Goal: Information Seeking & Learning: Learn about a topic

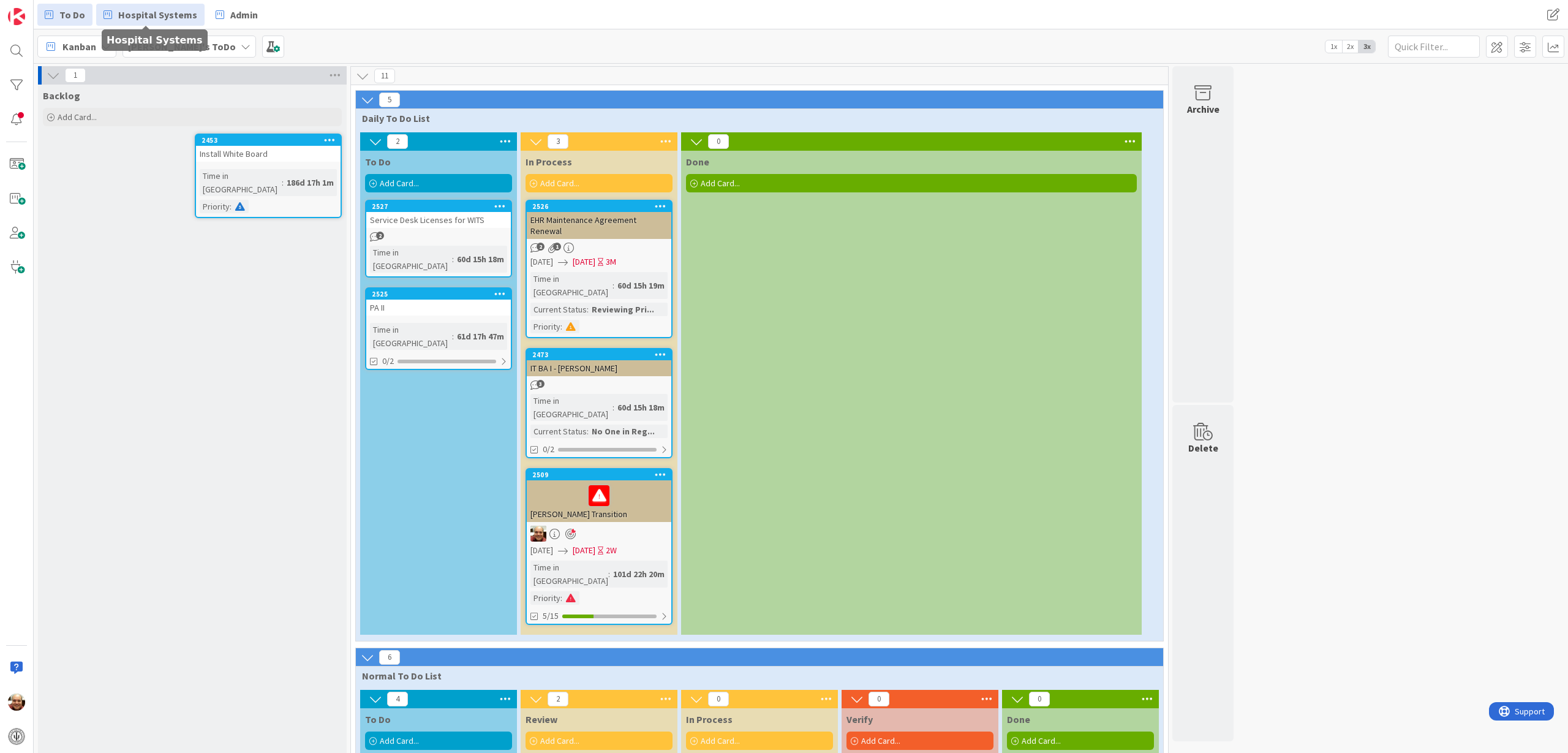
click at [161, 21] on span "Hospital Systems" at bounding box center [157, 15] width 79 height 15
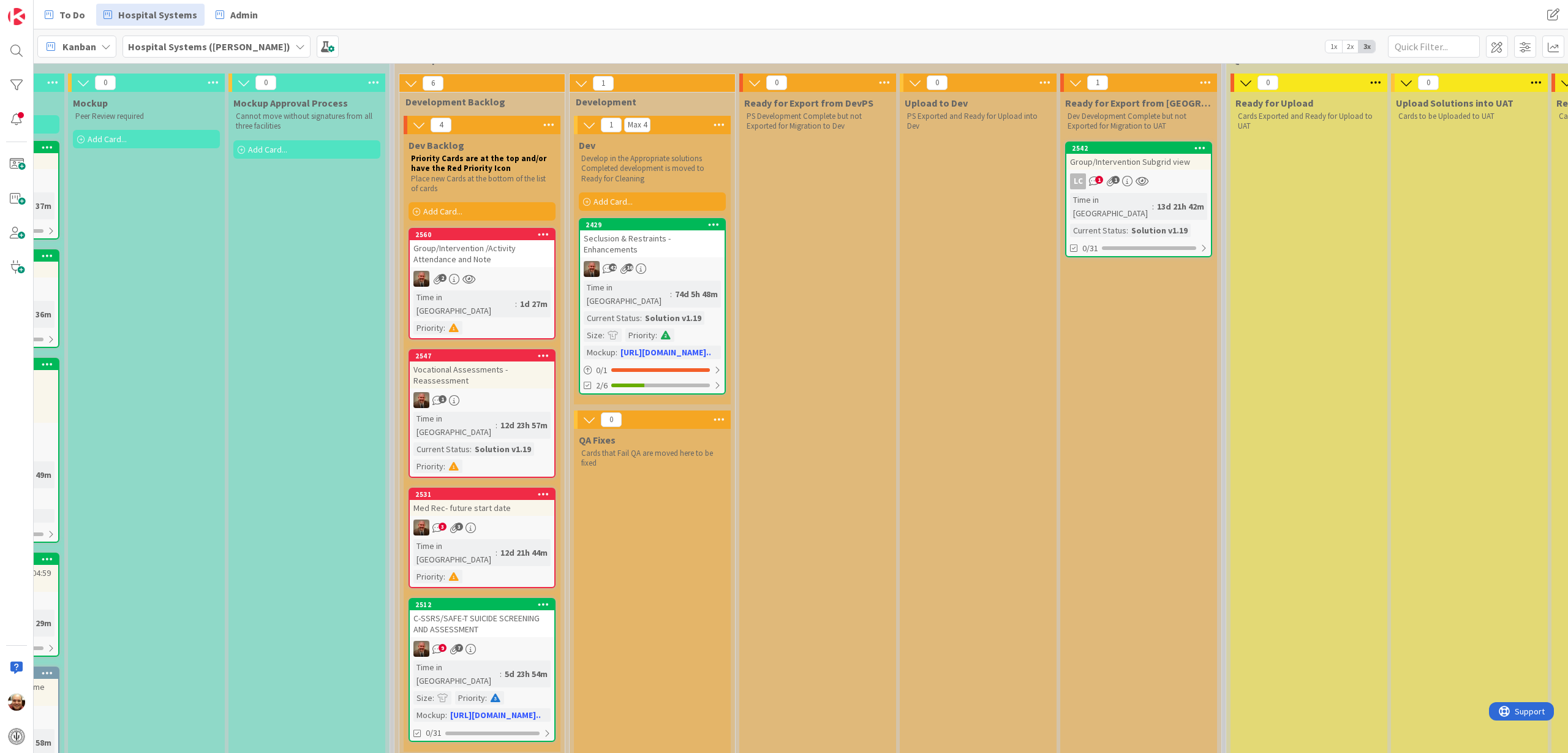
scroll to position [153, 618]
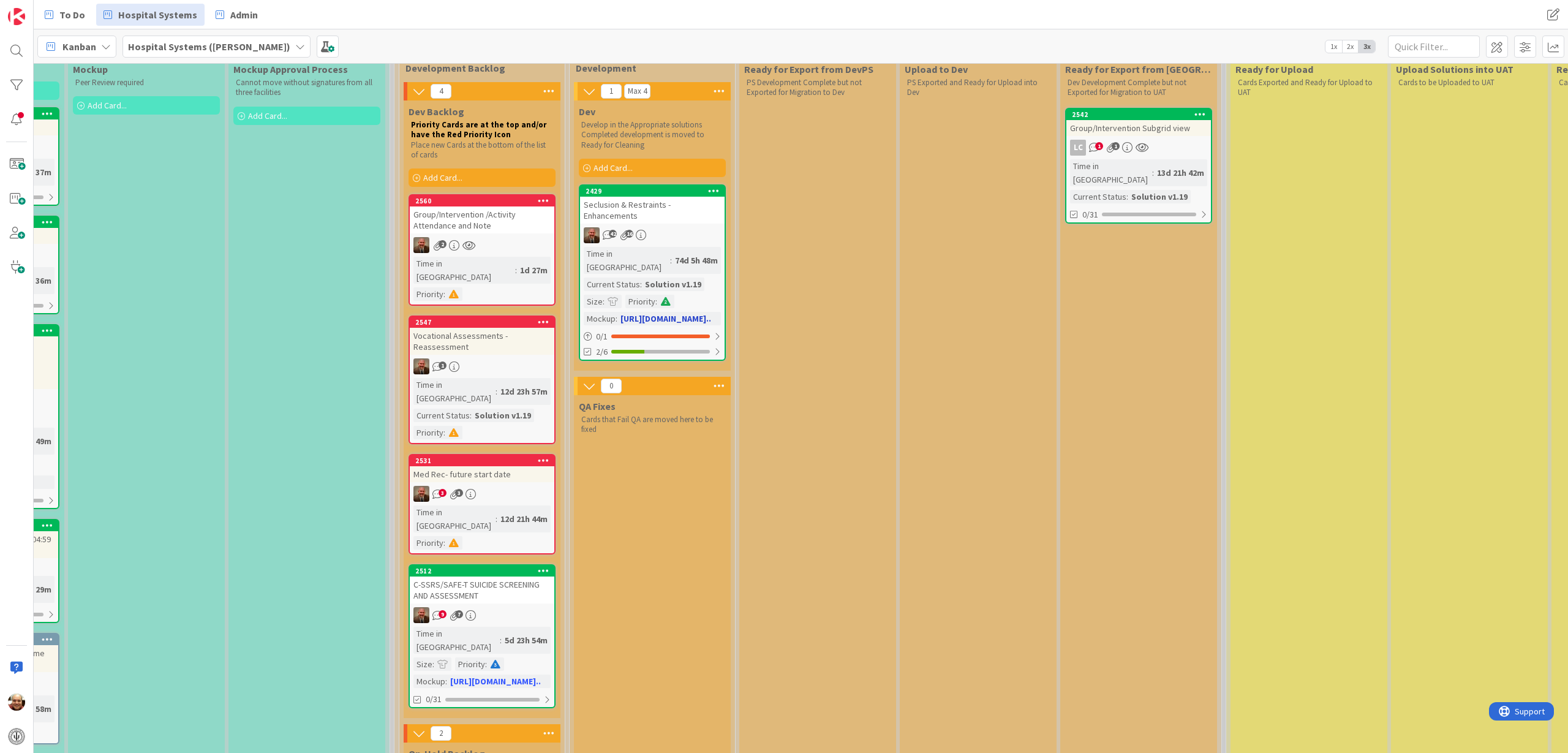
click at [677, 214] on div "Seclusion & Restraints - Enhancements" at bounding box center [652, 210] width 145 height 27
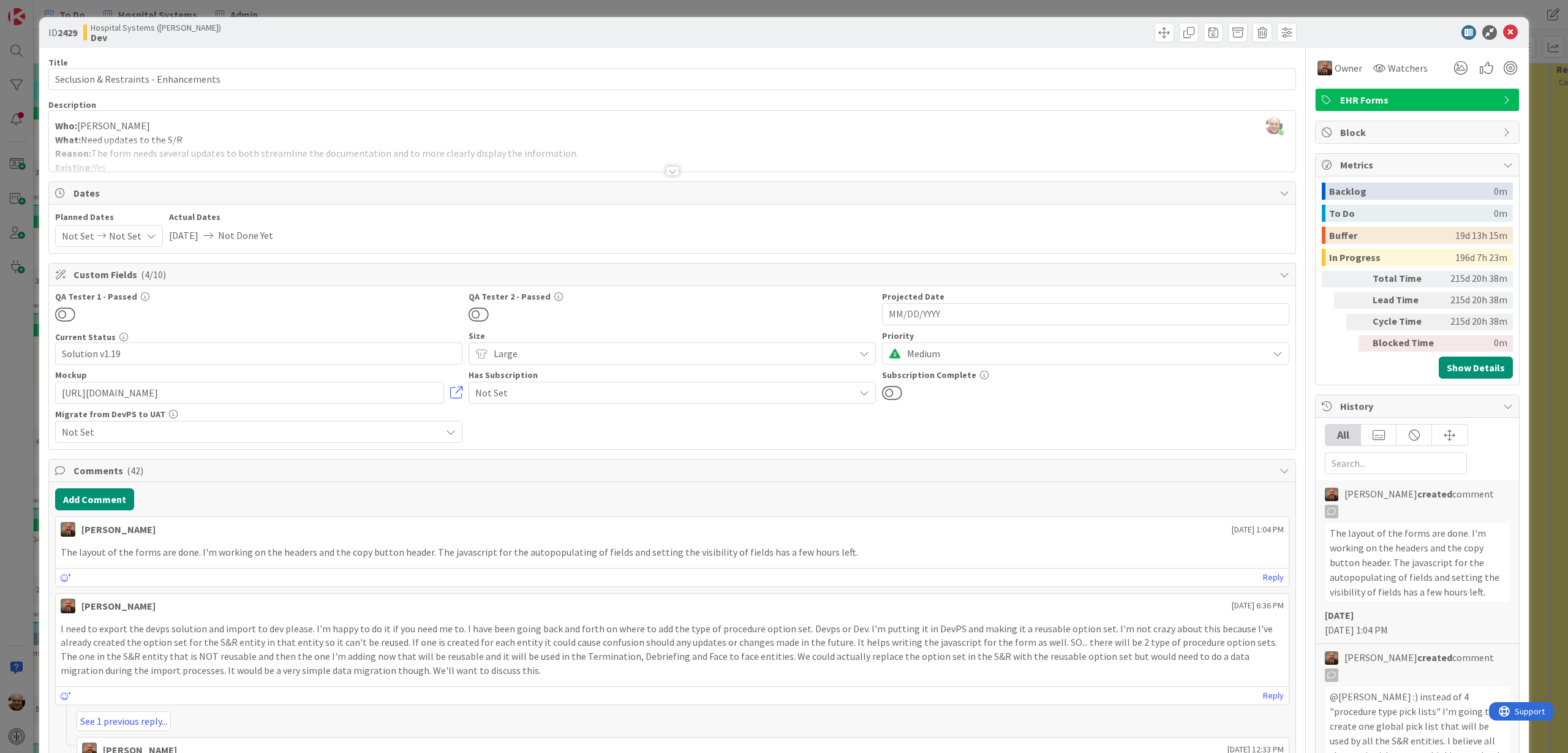
click at [668, 172] on div at bounding box center [672, 171] width 13 height 10
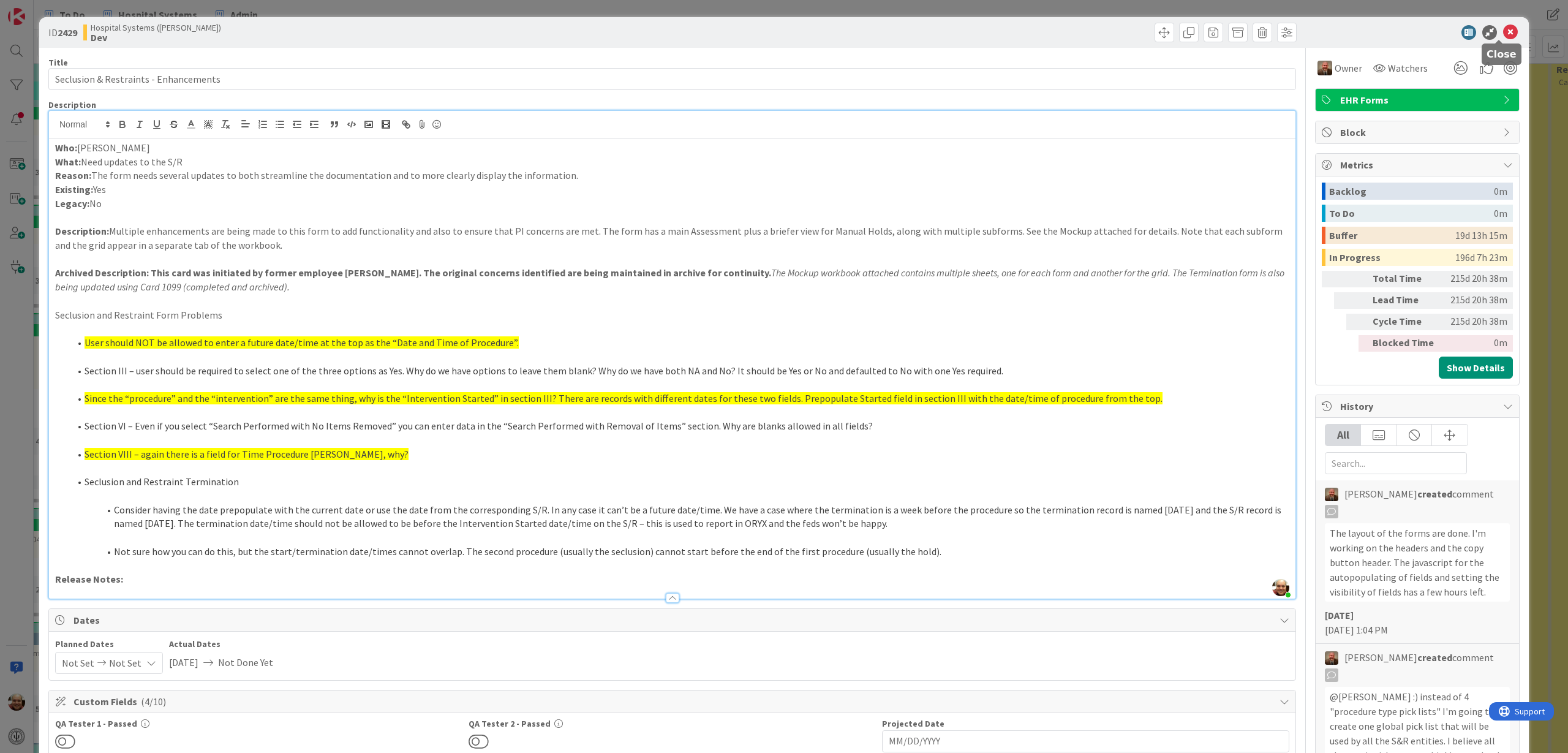
click at [1506, 29] on icon at bounding box center [1510, 32] width 15 height 15
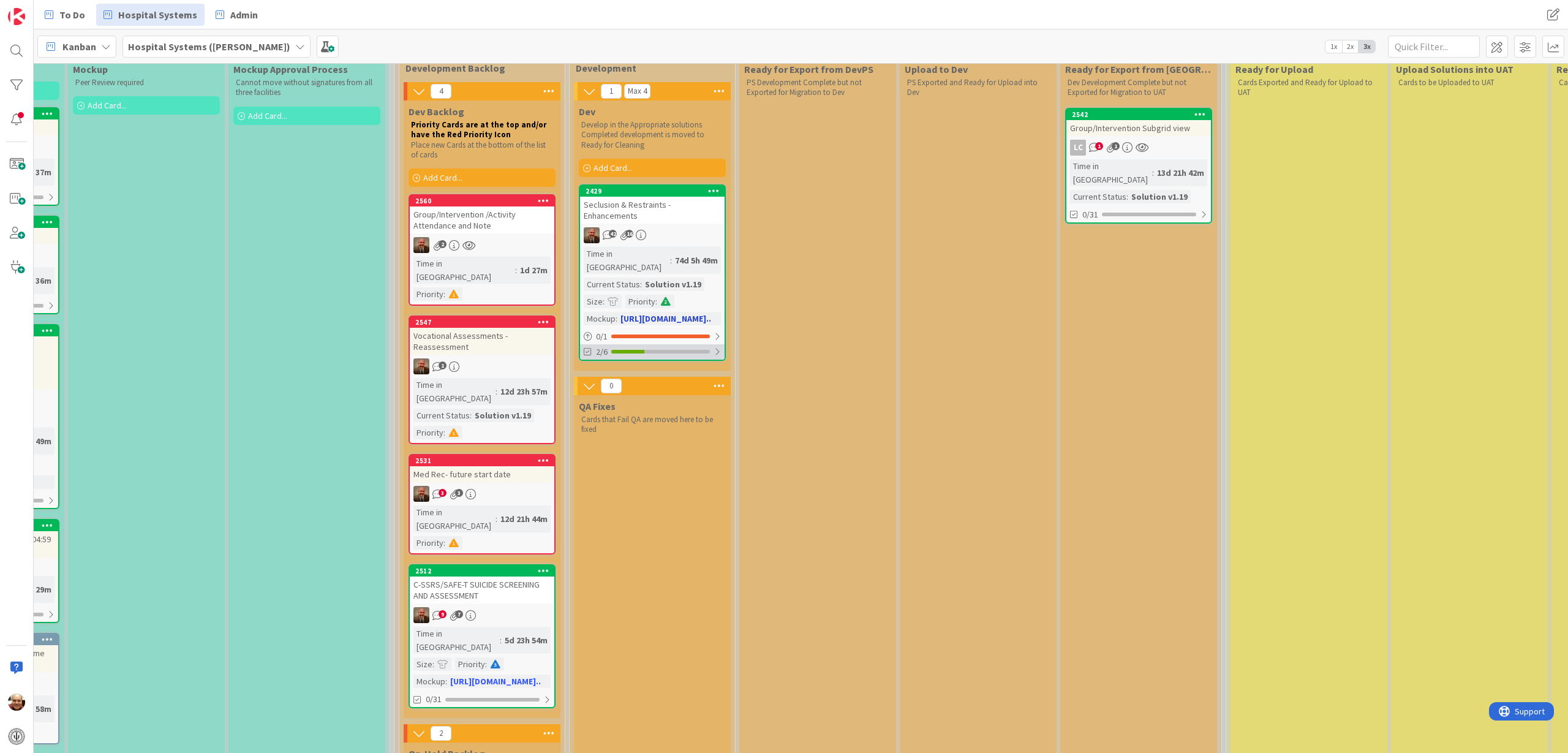
click at [690, 350] on div at bounding box center [660, 351] width 98 height 3
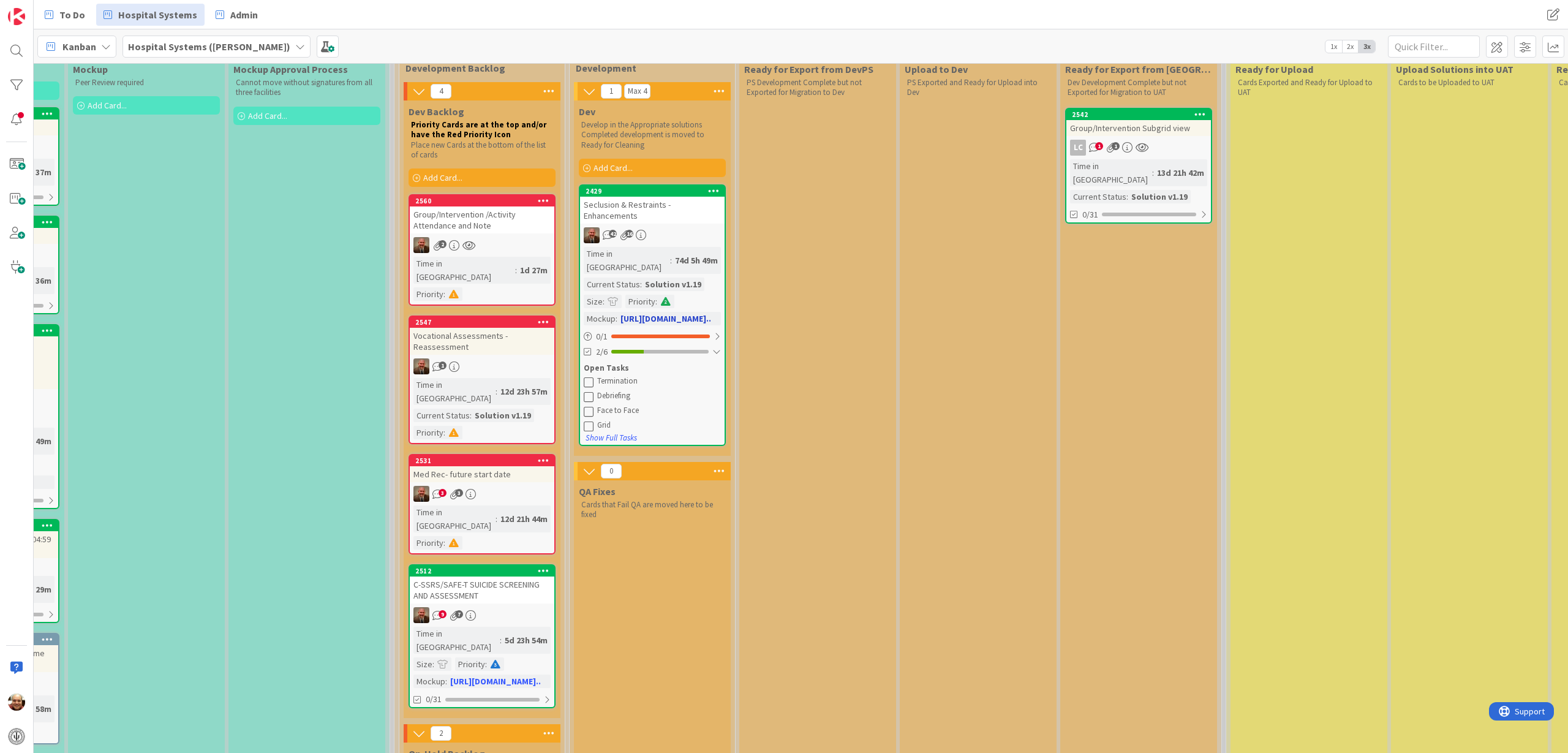
click at [663, 217] on div "Seclusion & Restraints - Enhancements" at bounding box center [652, 210] width 145 height 27
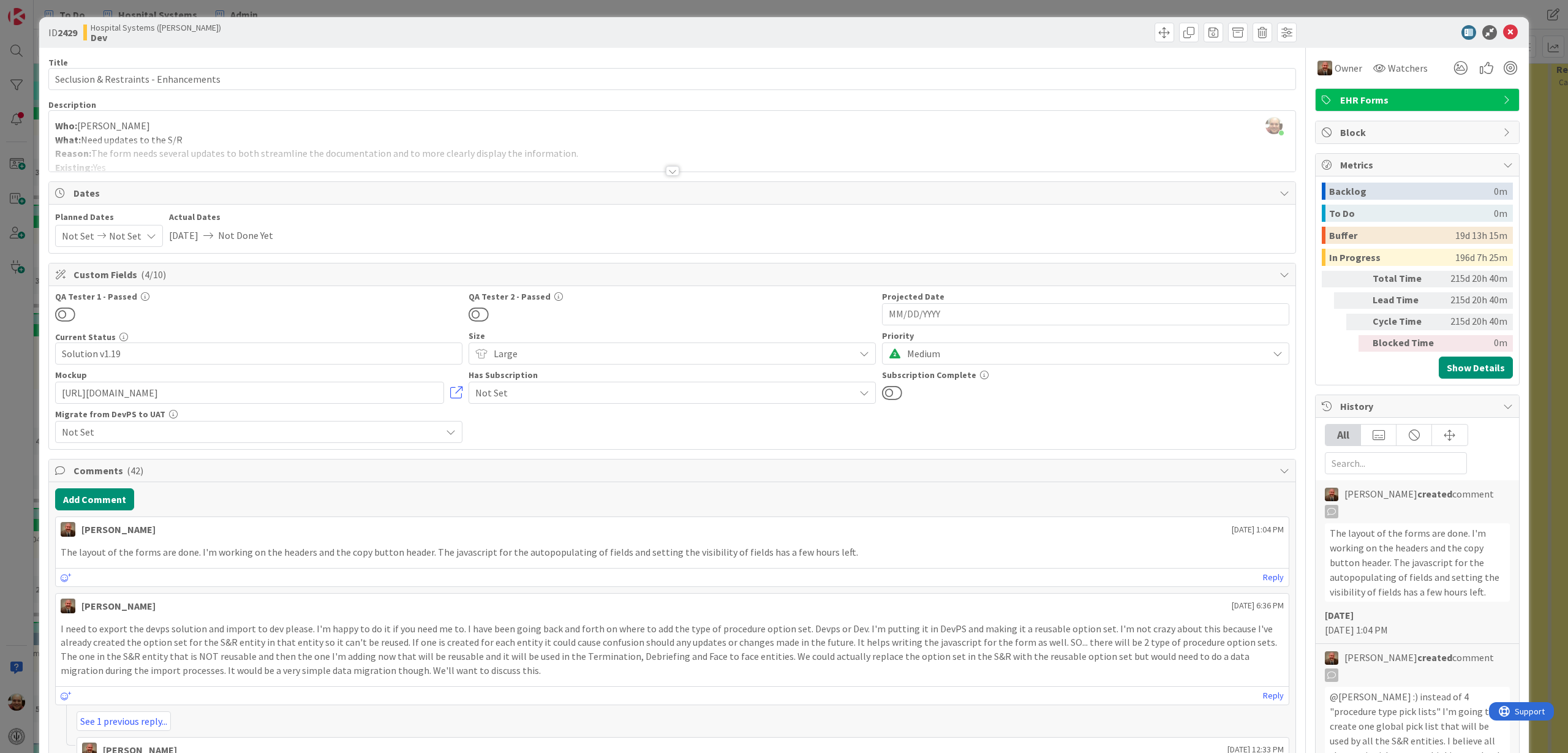
click at [666, 171] on div at bounding box center [672, 171] width 13 height 10
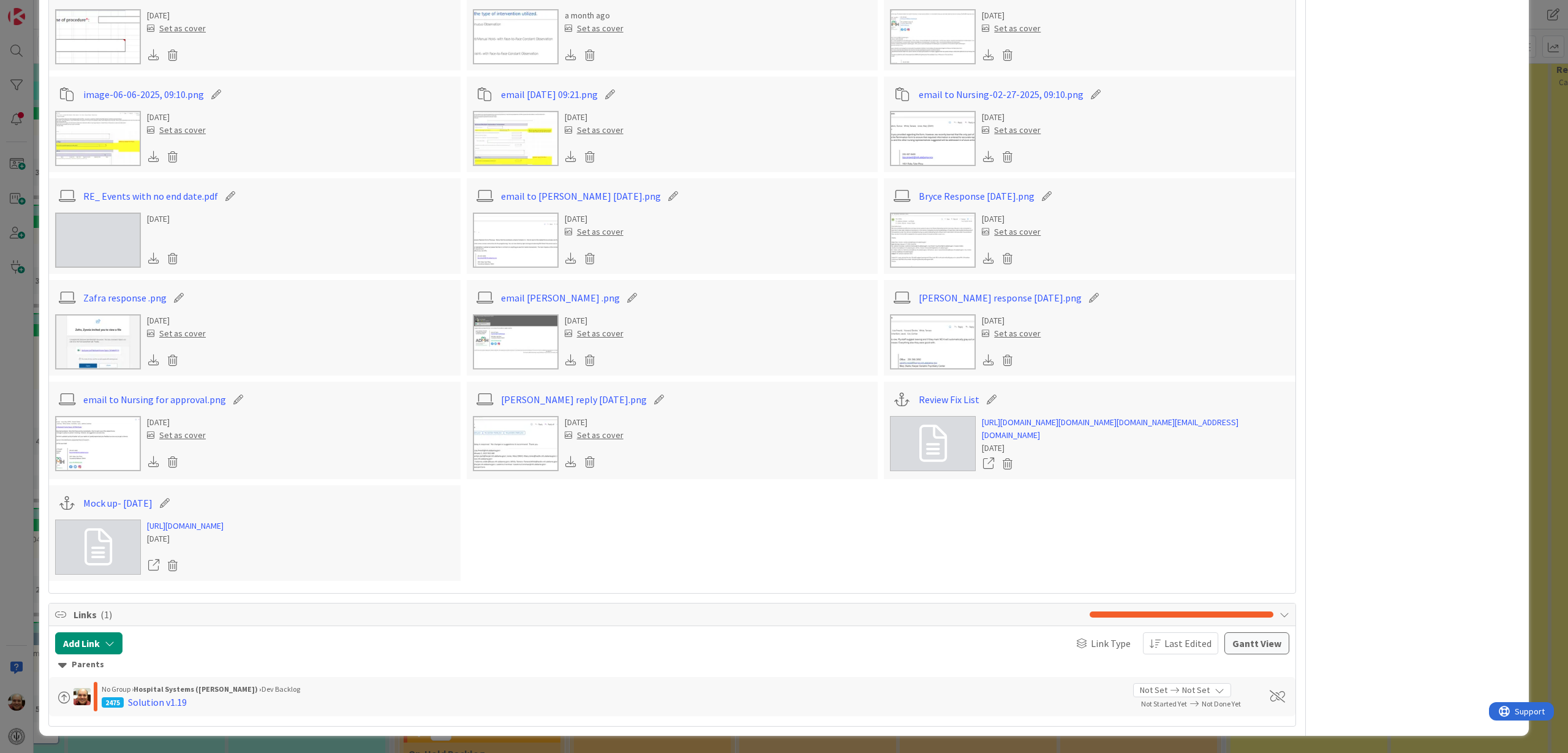
scroll to position [4868, 0]
click at [167, 519] on link "[URL][DOMAIN_NAME]" at bounding box center [185, 525] width 76 height 13
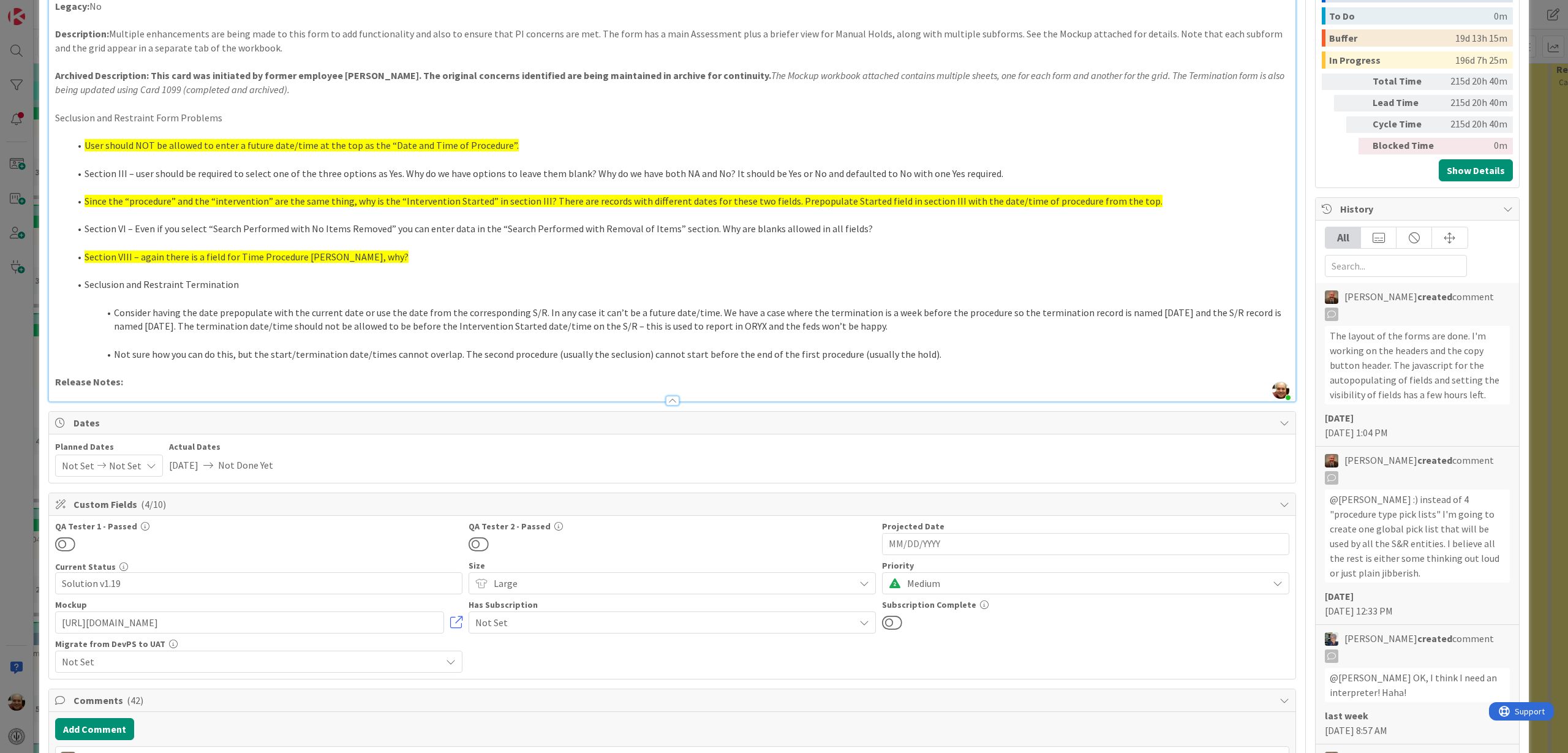
scroll to position [0, 0]
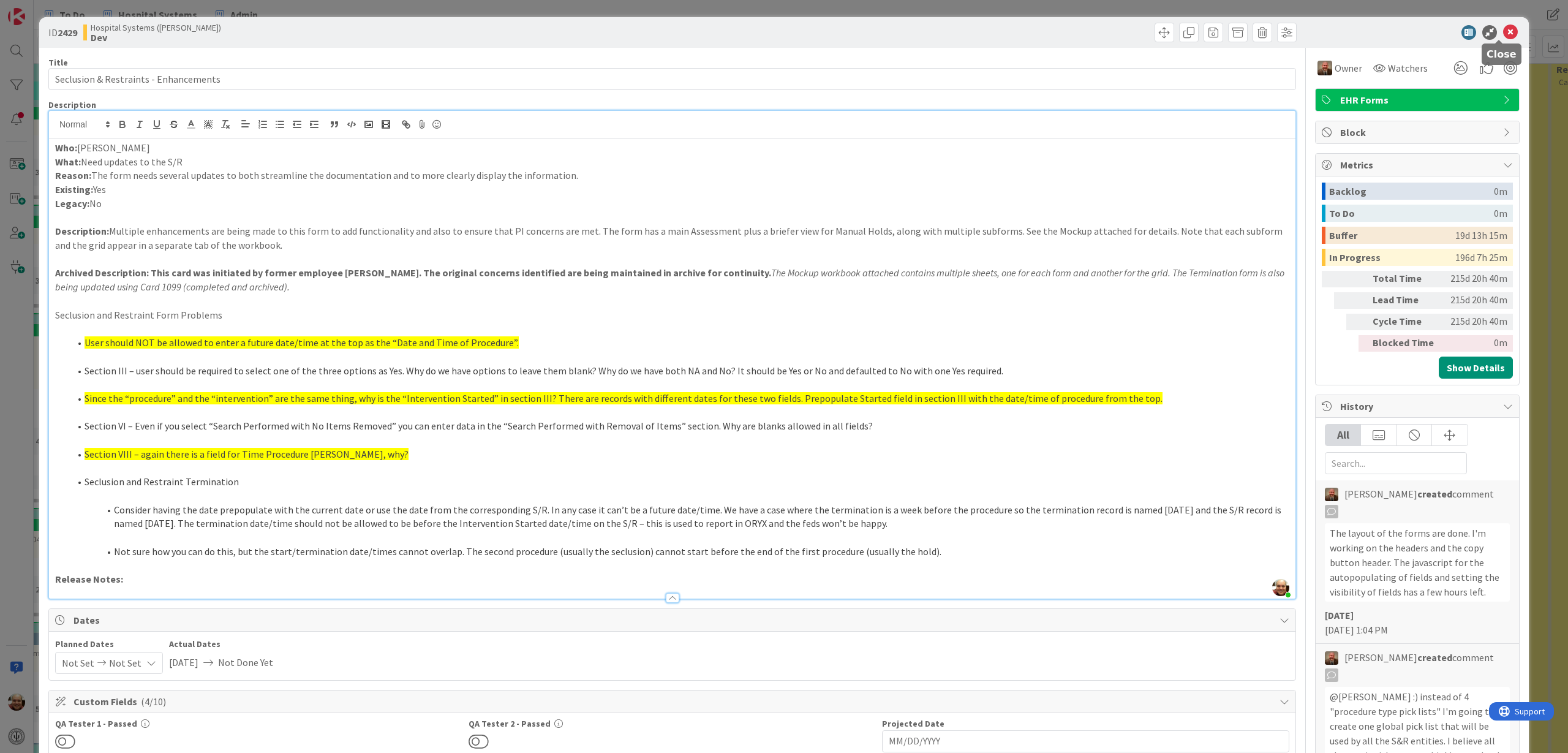
click at [1503, 28] on icon at bounding box center [1510, 32] width 15 height 15
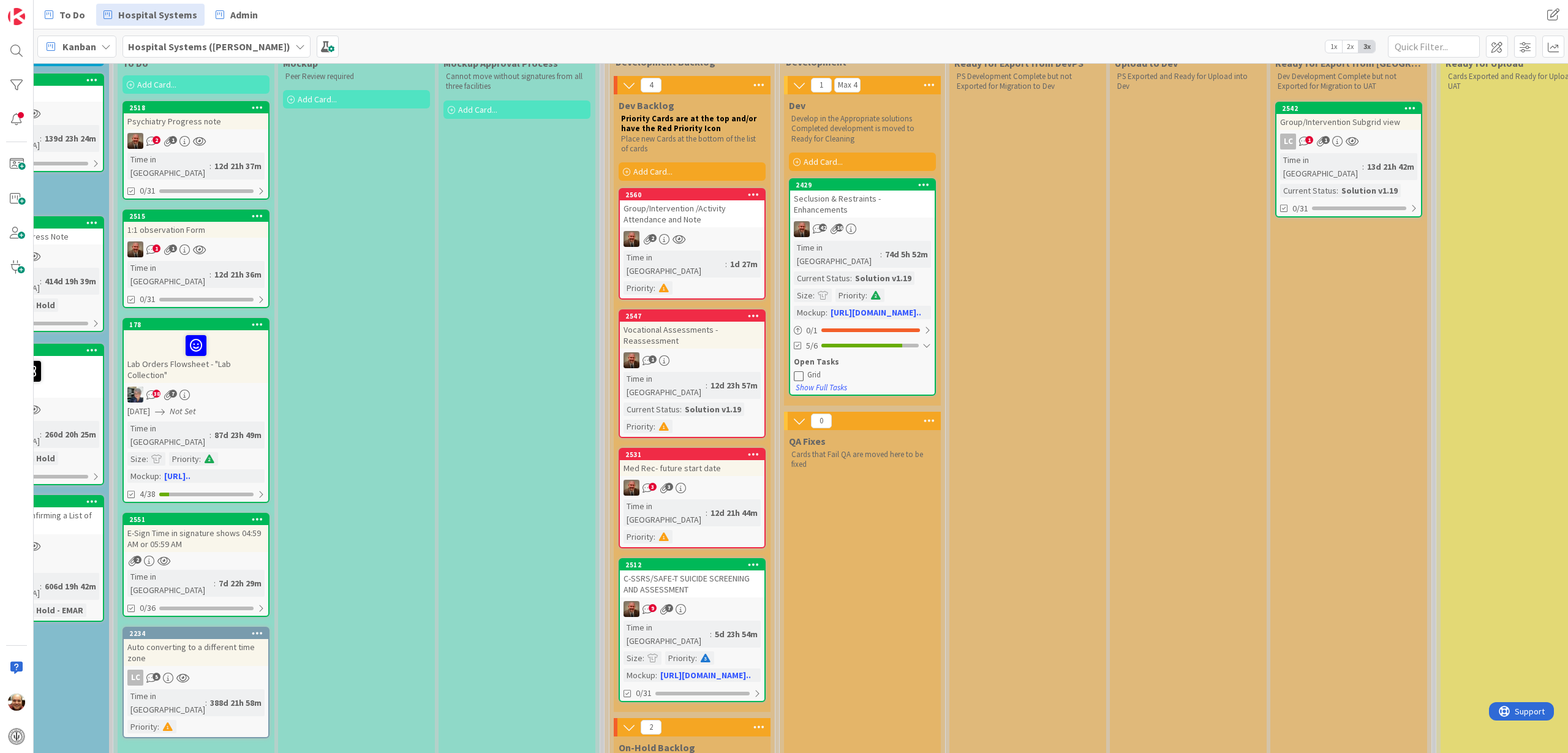
scroll to position [153, 408]
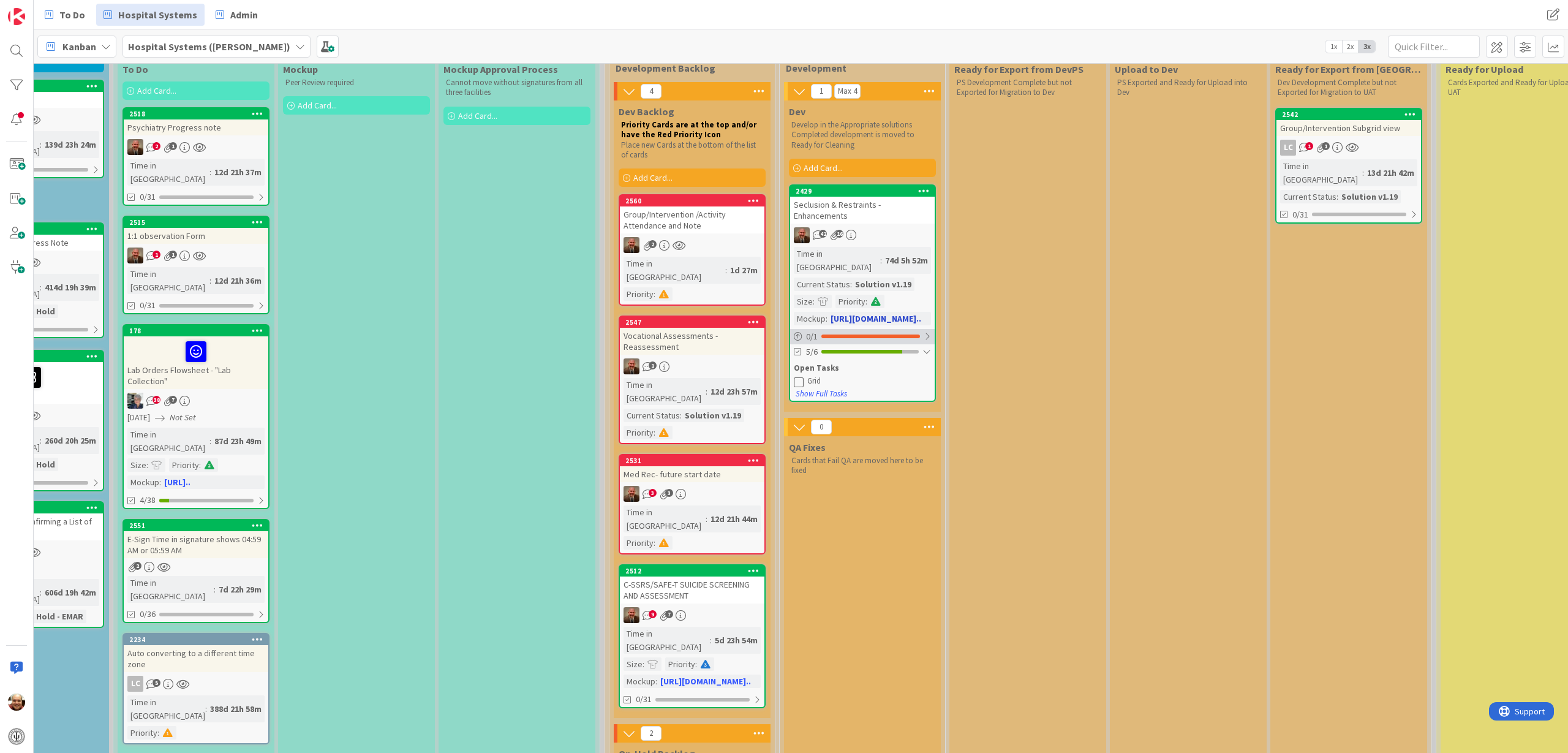
click at [862, 329] on div "0 / 1" at bounding box center [863, 336] width 145 height 15
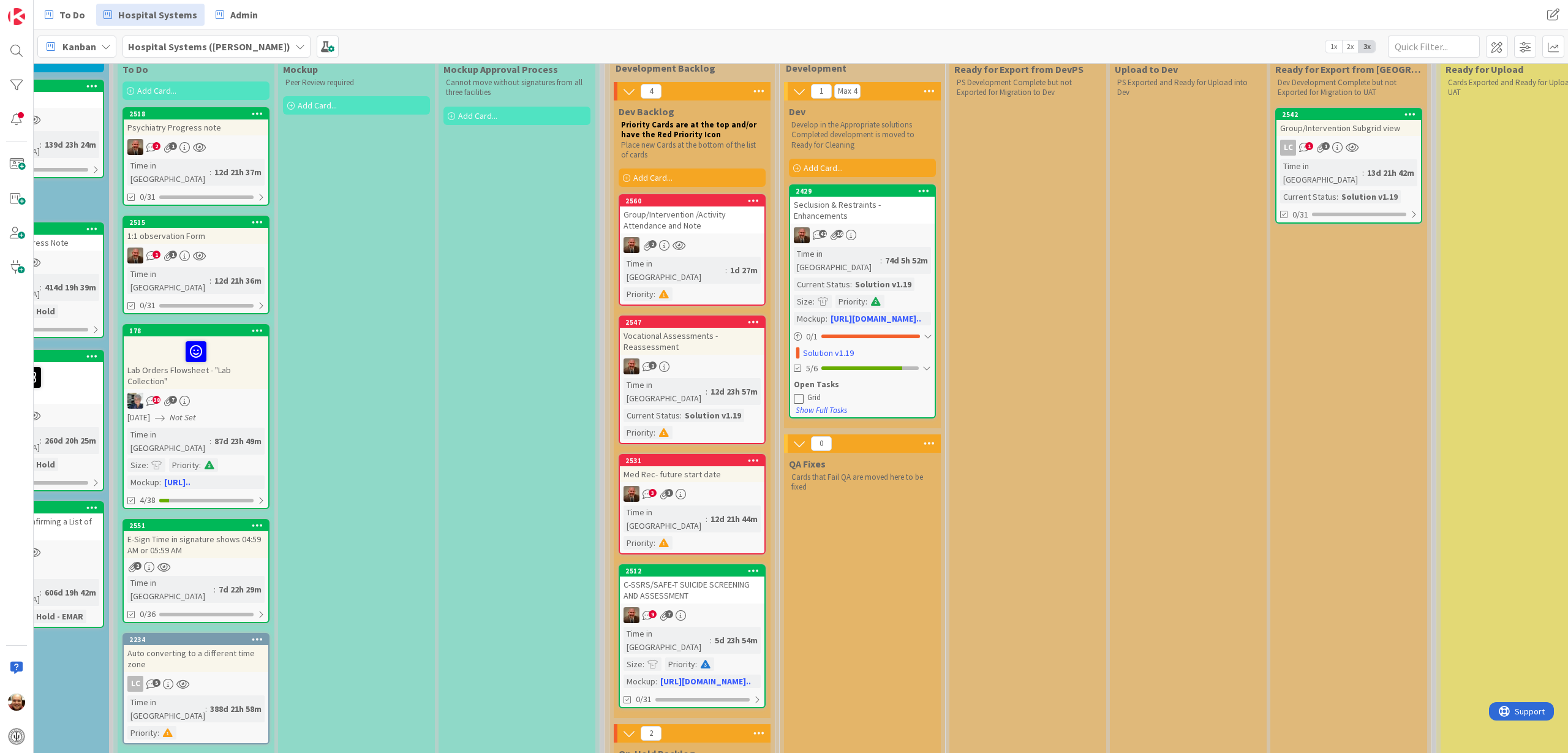
click at [1079, 224] on div "Ready for Export from DevPS PS Development Complete but not Exported for Migrat…" at bounding box center [1027, 580] width 157 height 1044
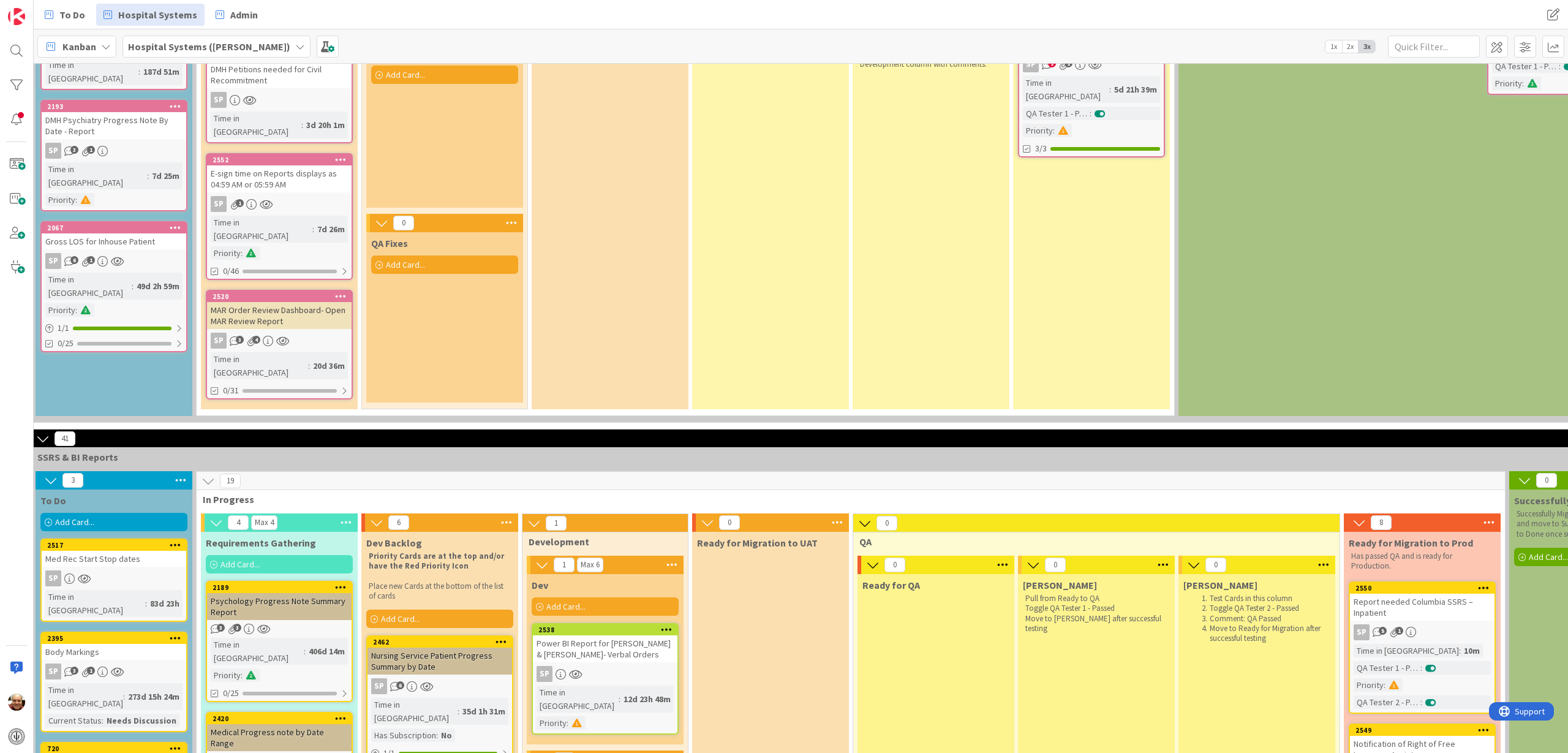
scroll to position [1148, 173]
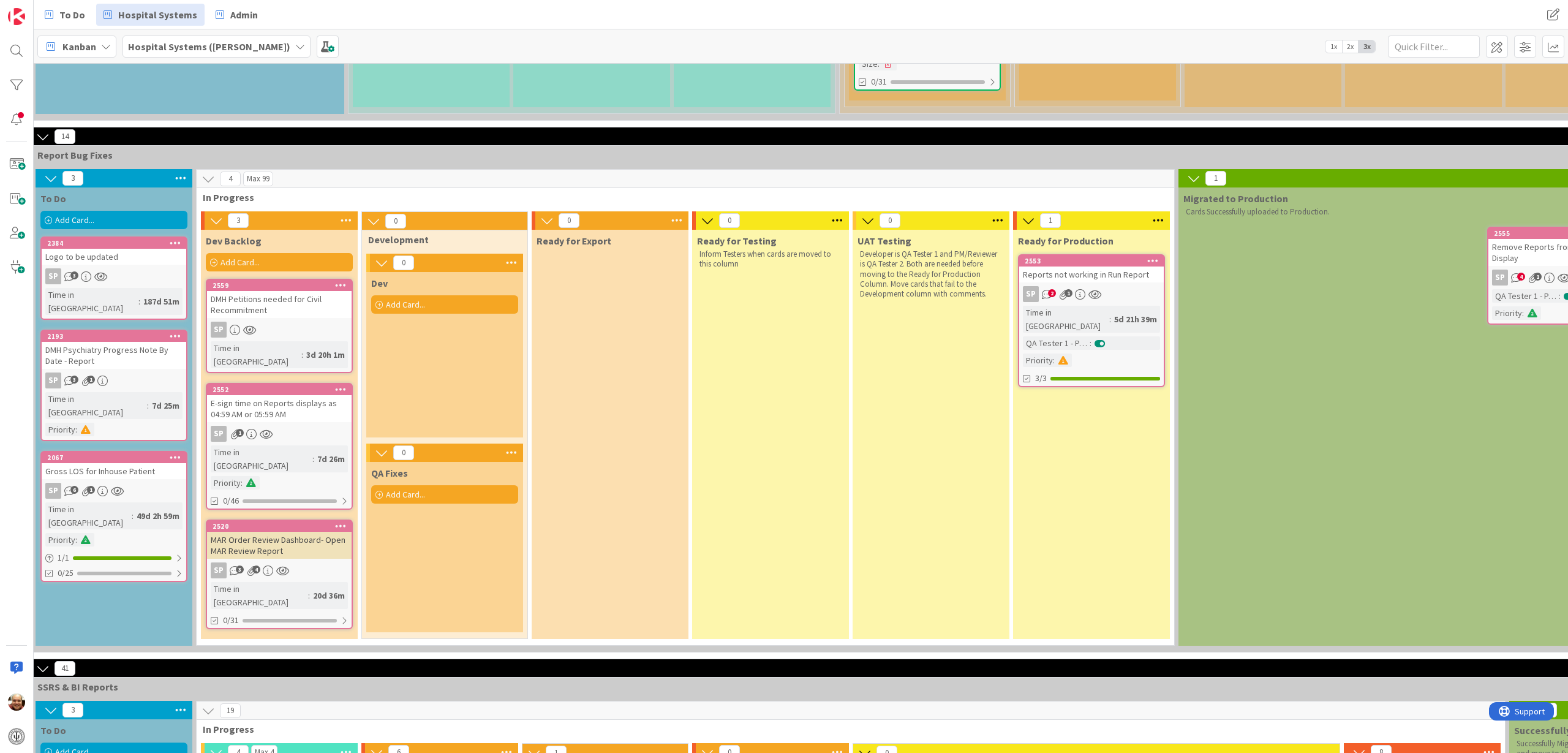
click at [295, 291] on div "DMH Petitions needed for Civil Recommitment" at bounding box center [279, 304] width 145 height 27
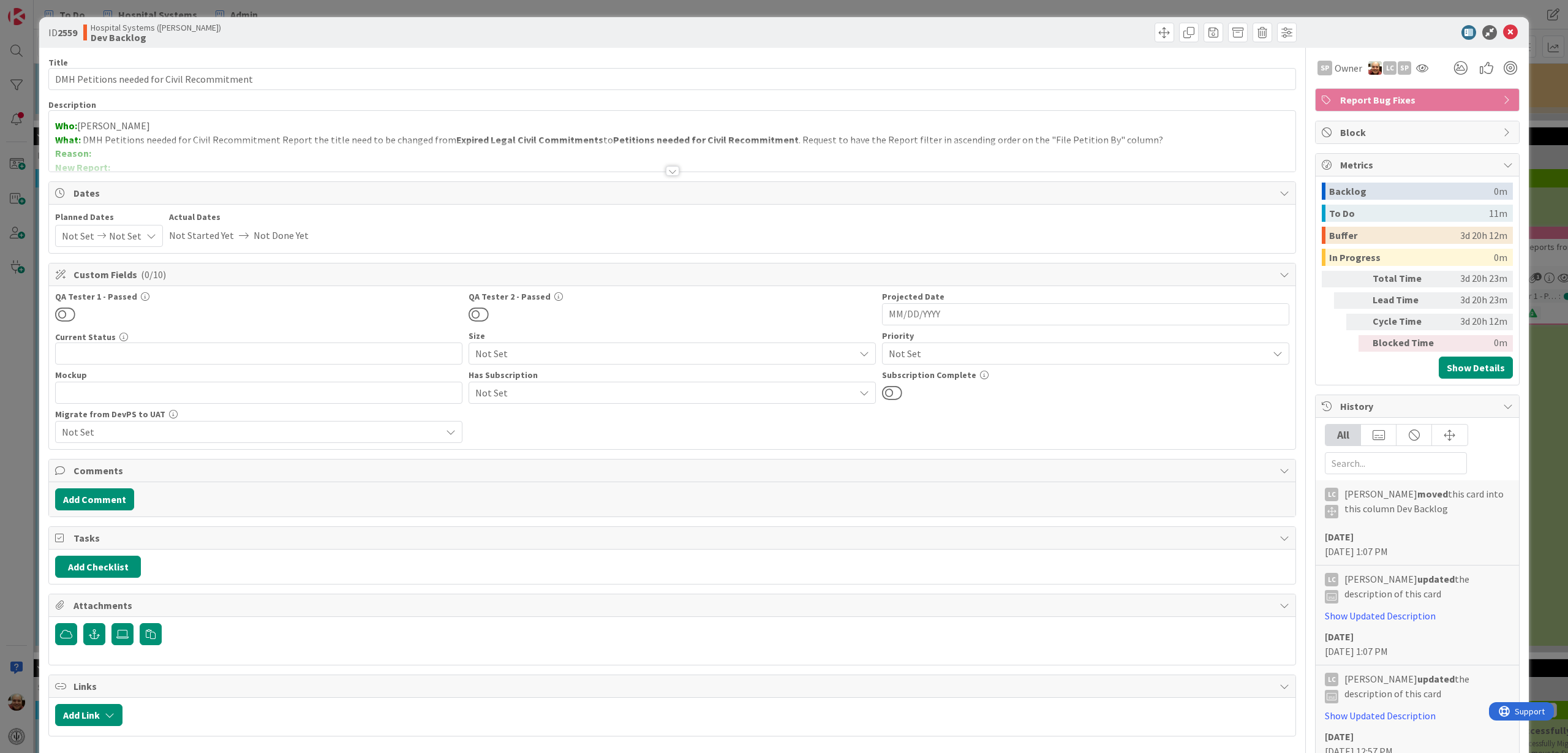
click at [666, 168] on div at bounding box center [672, 171] width 13 height 10
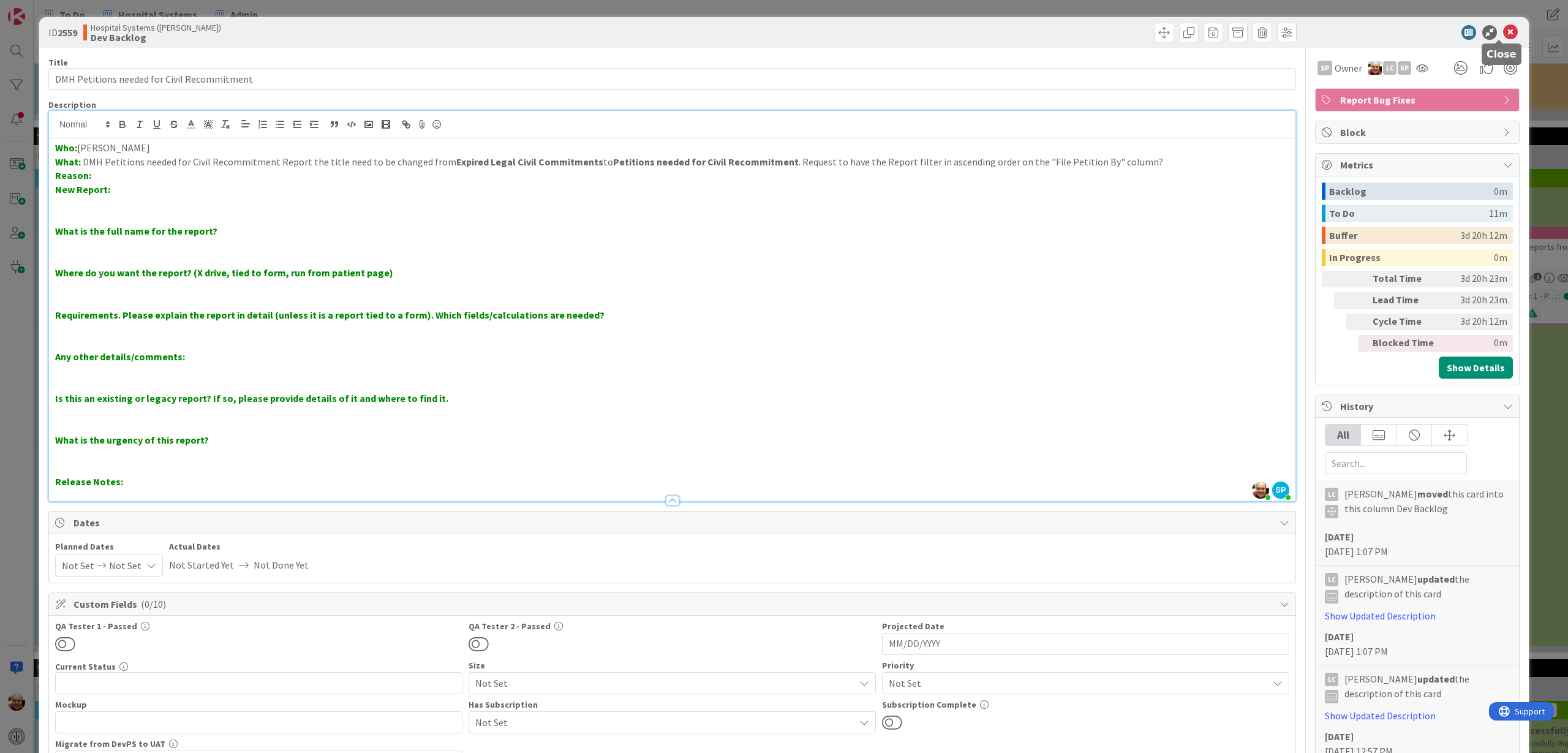
click at [1503, 31] on icon at bounding box center [1510, 32] width 15 height 15
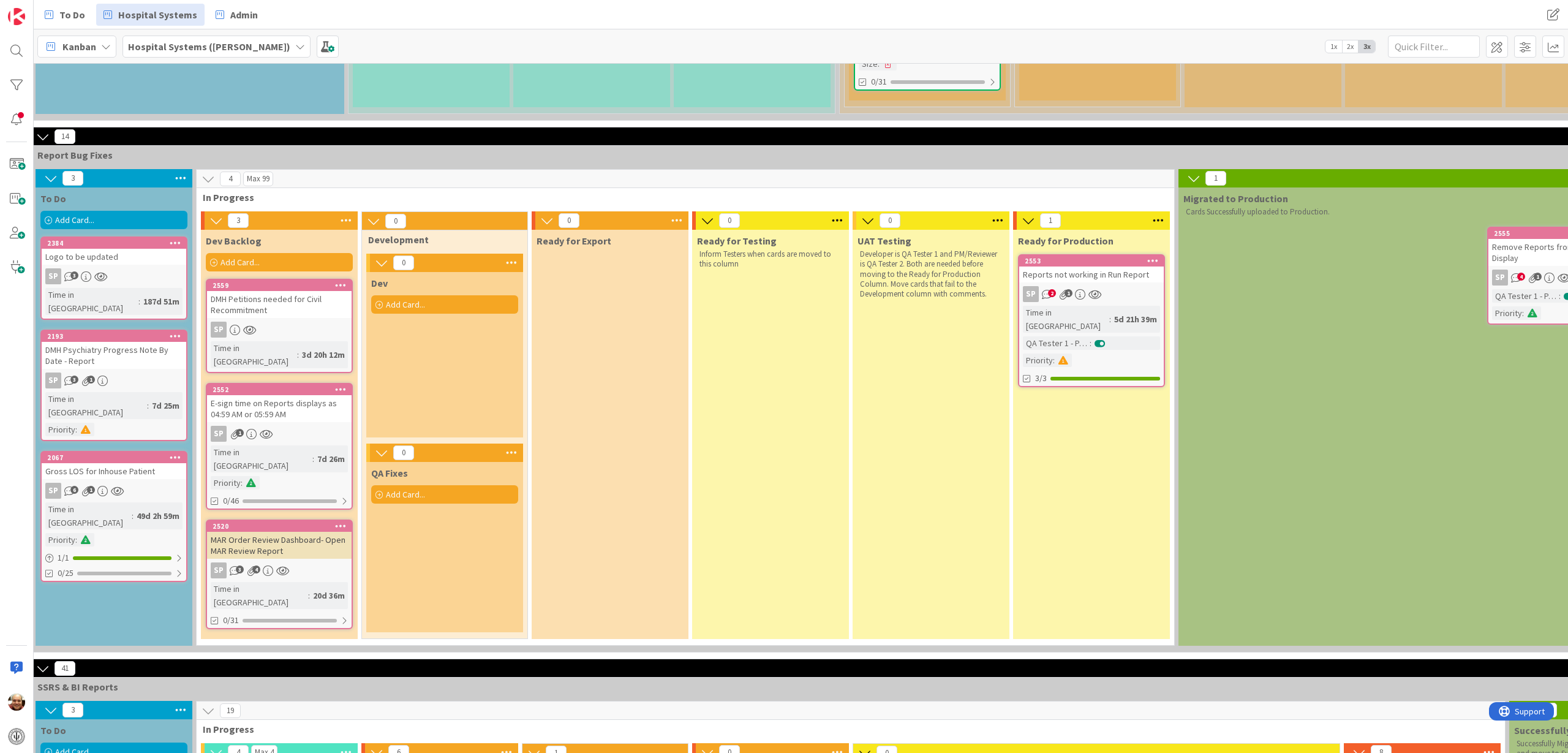
click at [309, 395] on div "E-sign time on Reports displays as 04:59 AM or 05:59 AM" at bounding box center [279, 409] width 145 height 27
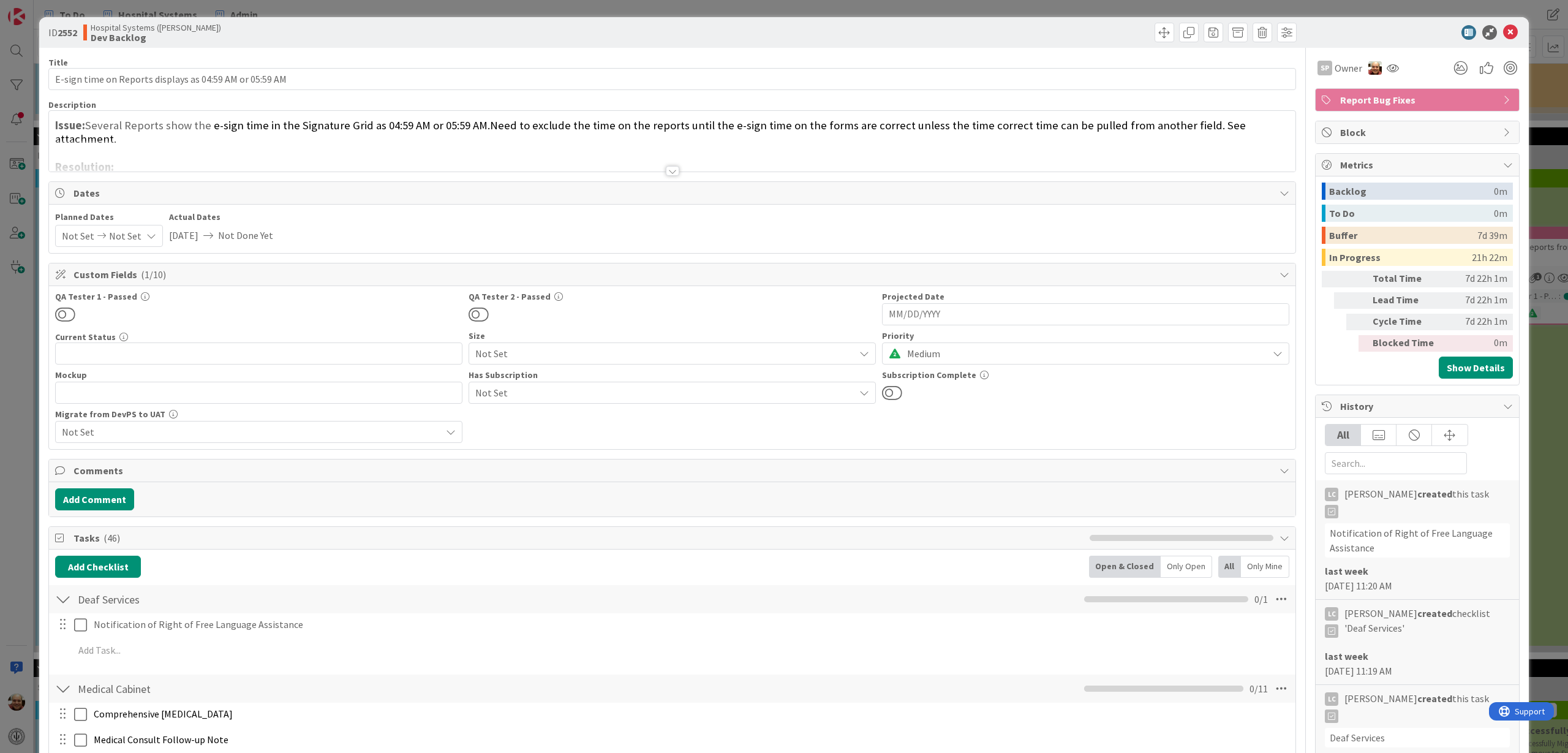
click at [666, 172] on div at bounding box center [672, 171] width 13 height 10
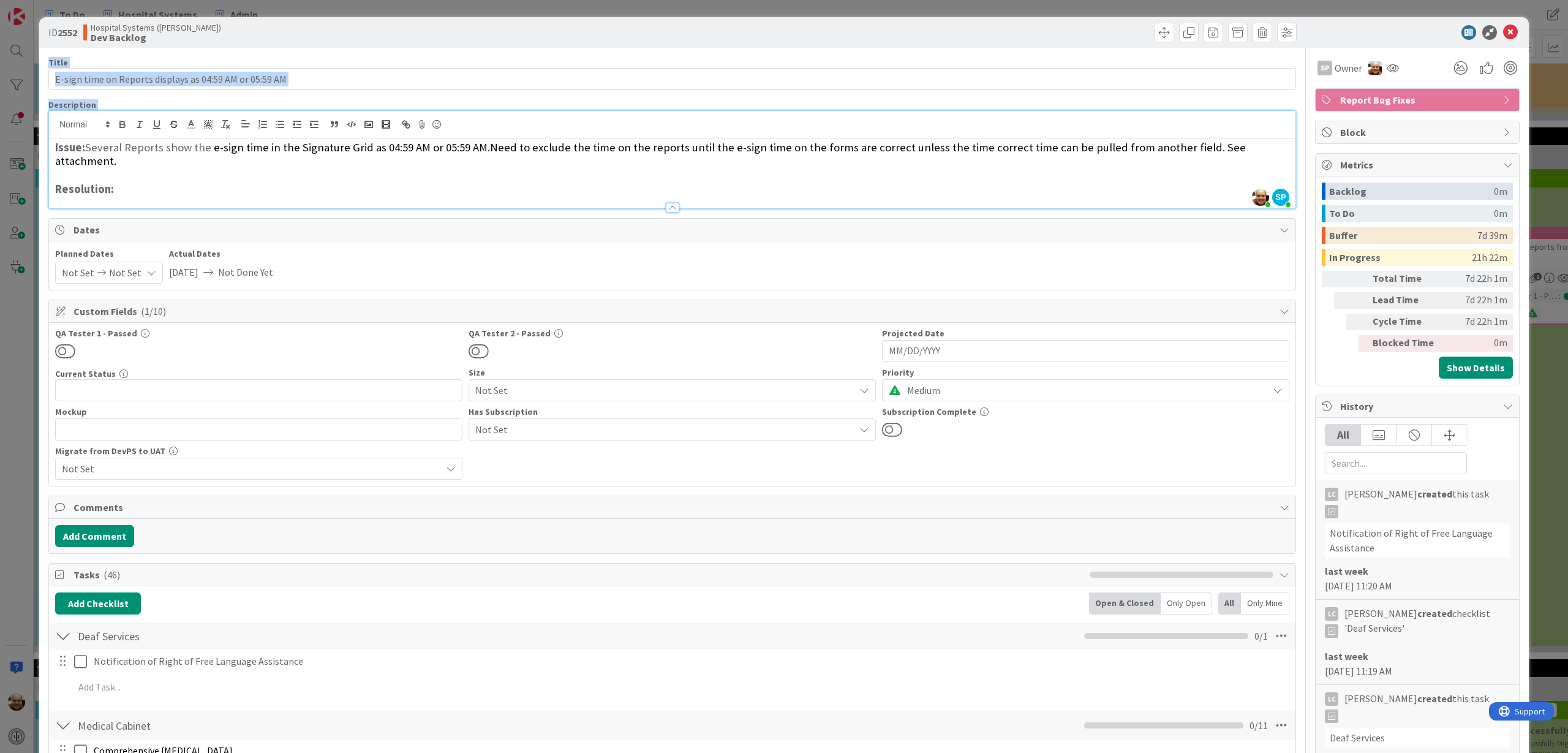
drag, startPoint x: 1497, startPoint y: 33, endPoint x: 1026, endPoint y: 180, distance: 493.4
click at [1023, 182] on h3 "Resolution:" at bounding box center [672, 189] width 1234 height 13
drag, startPoint x: 378, startPoint y: 145, endPoint x: 479, endPoint y: 149, distance: 101.1
click at [484, 148] on h3 "Issue: Several Reports show the e-sign time in the Signature Grid as 04:59 AM o…" at bounding box center [672, 154] width 1234 height 27
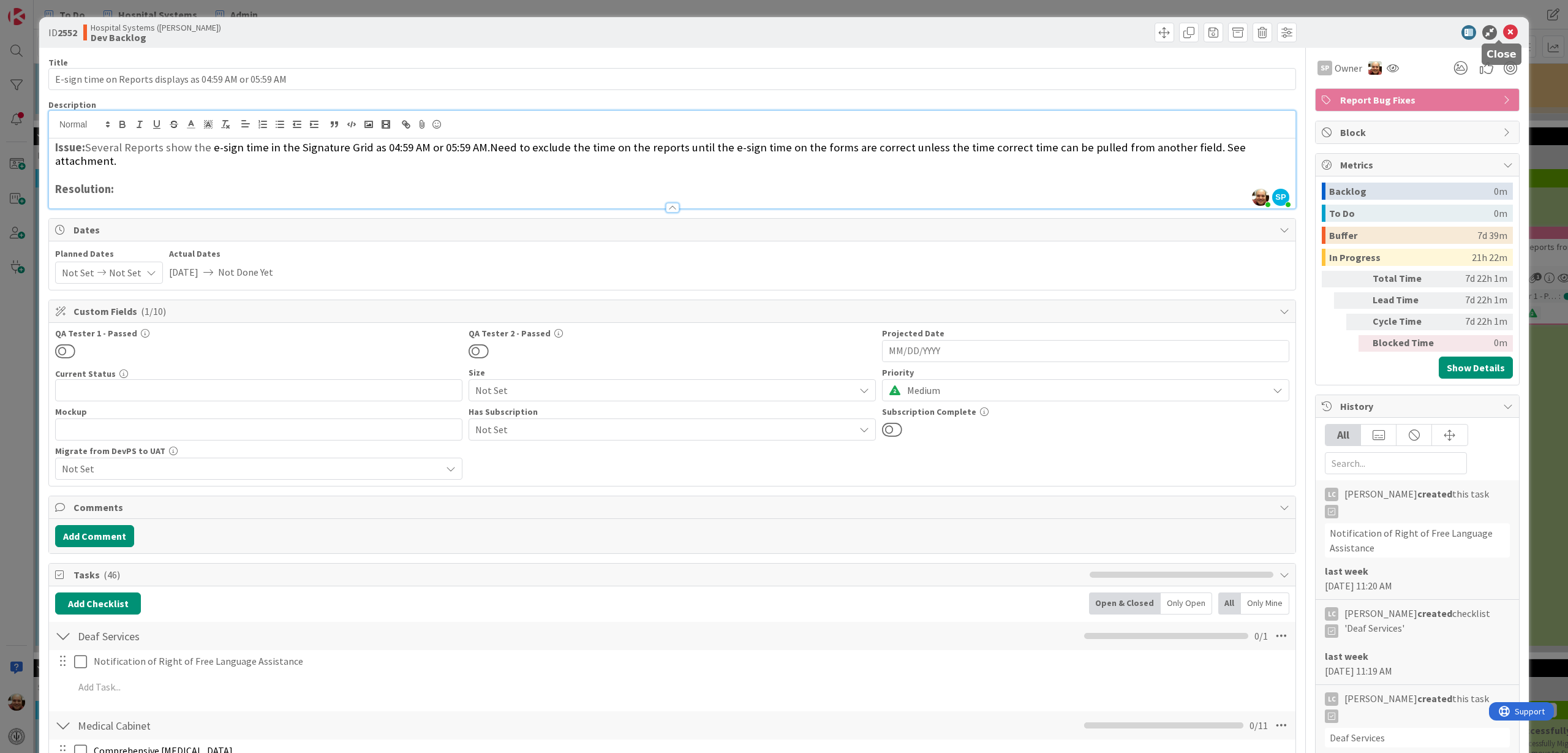
click at [1503, 28] on icon at bounding box center [1510, 32] width 15 height 15
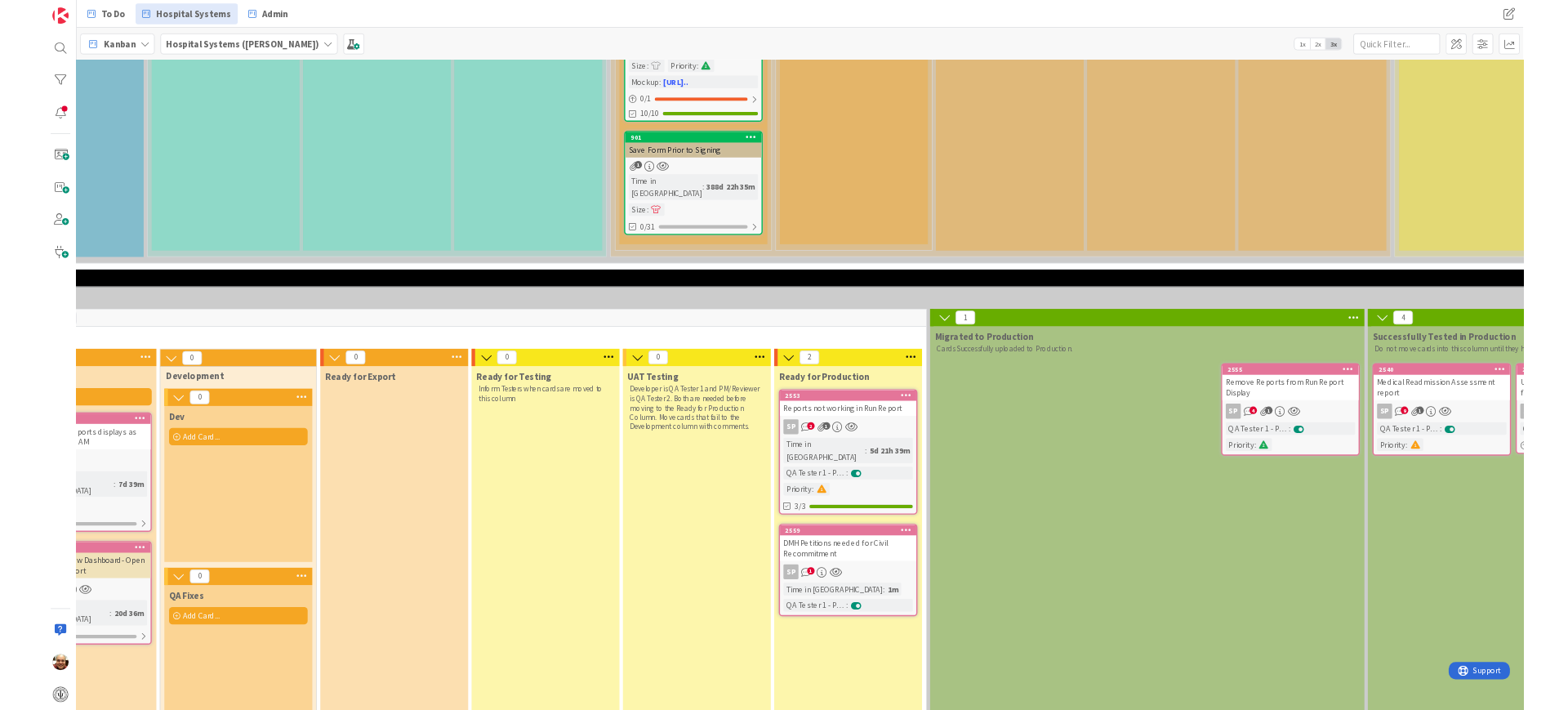
scroll to position [1225, 549]
